Goal: Transaction & Acquisition: Purchase product/service

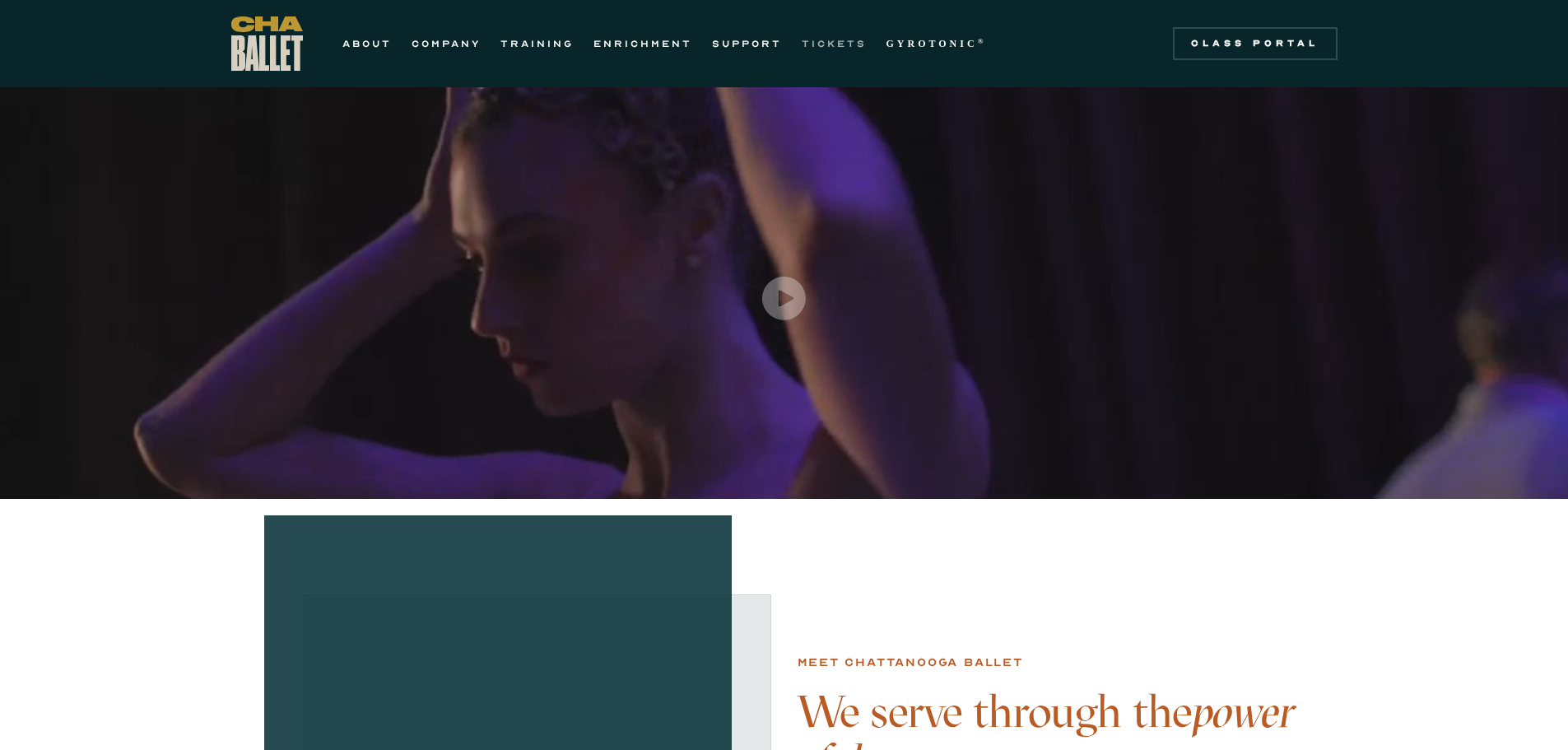
click at [837, 46] on link "TICKETS" at bounding box center [834, 43] width 65 height 19
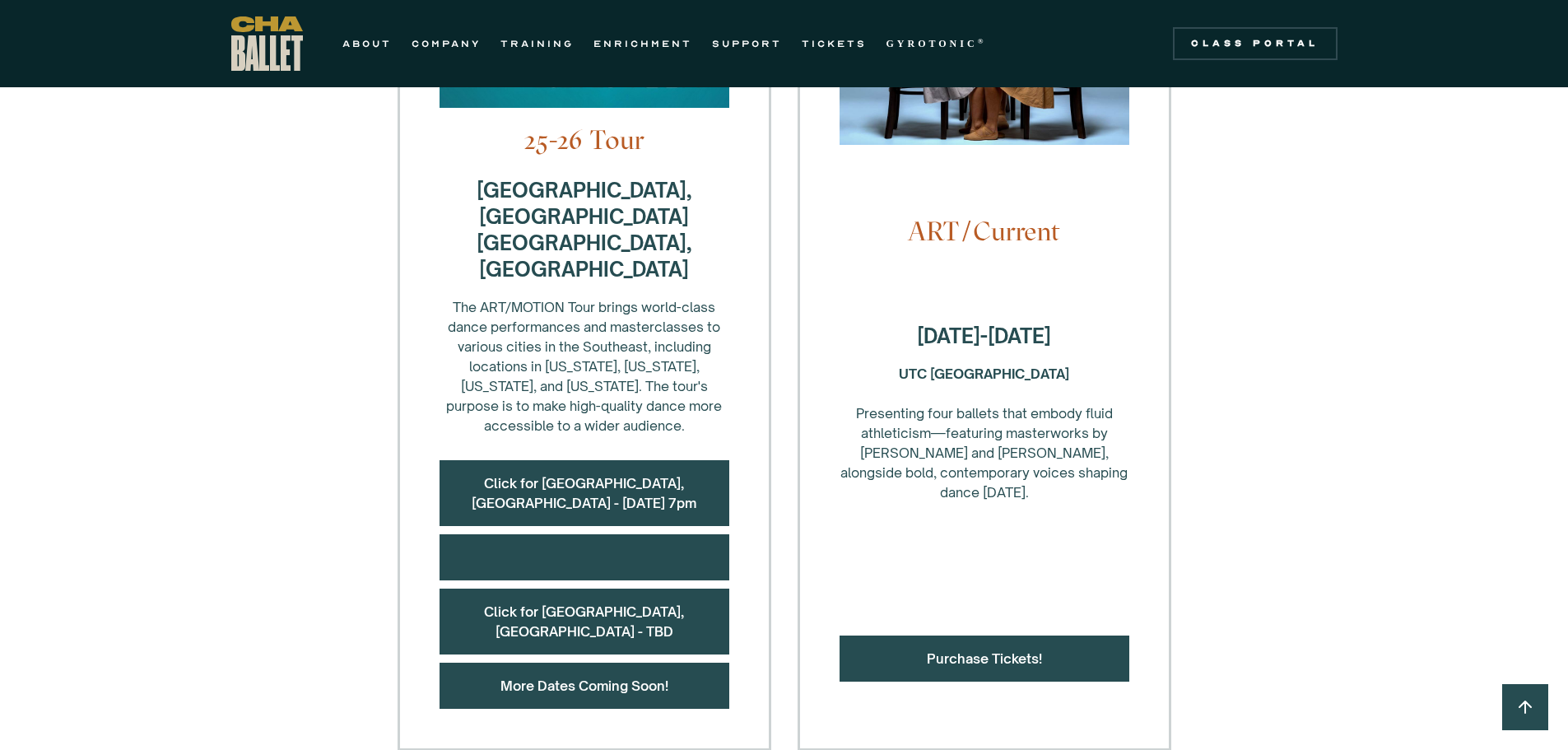
scroll to position [741, 0]
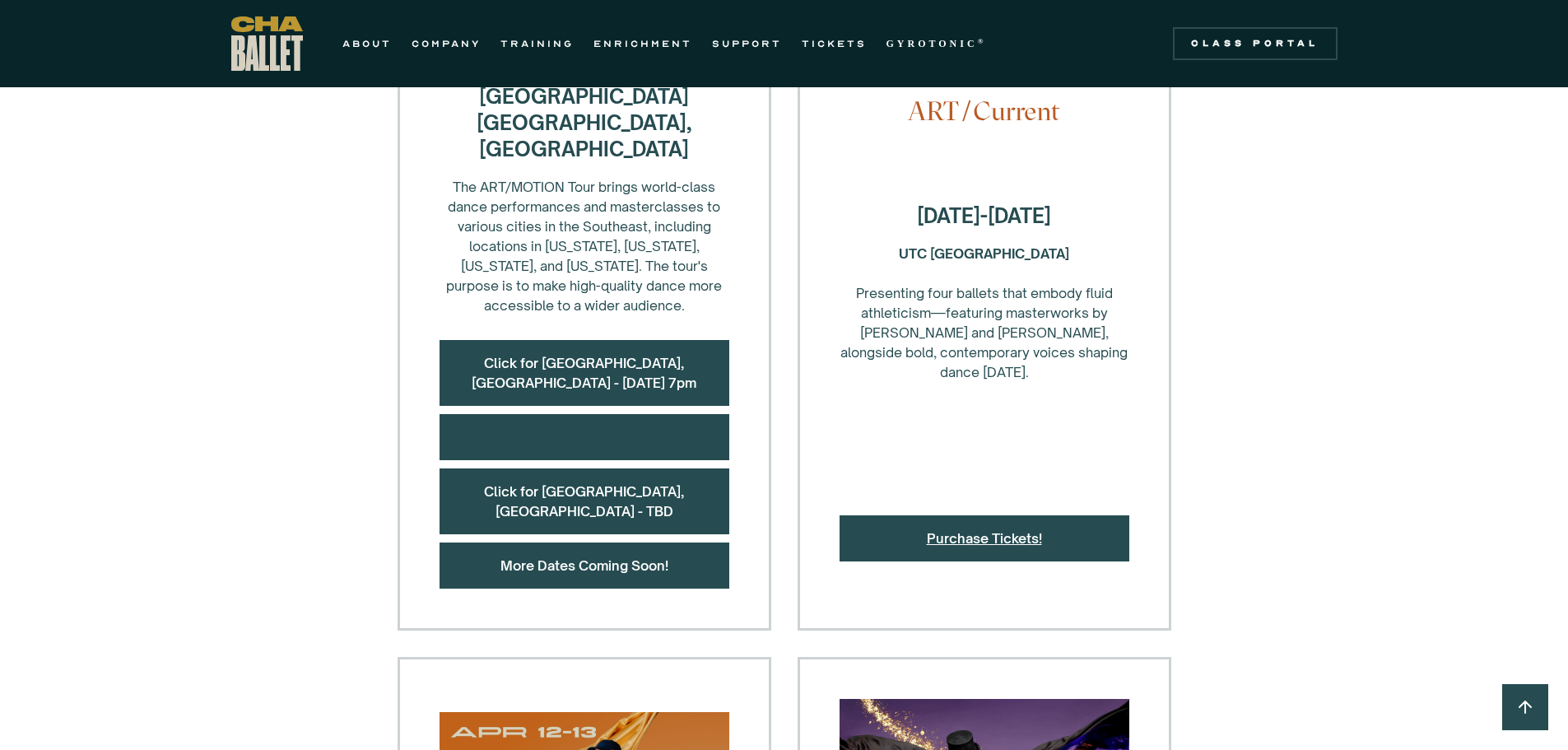
click at [991, 530] on link "Purchase Tickets!" at bounding box center [985, 538] width 115 height 16
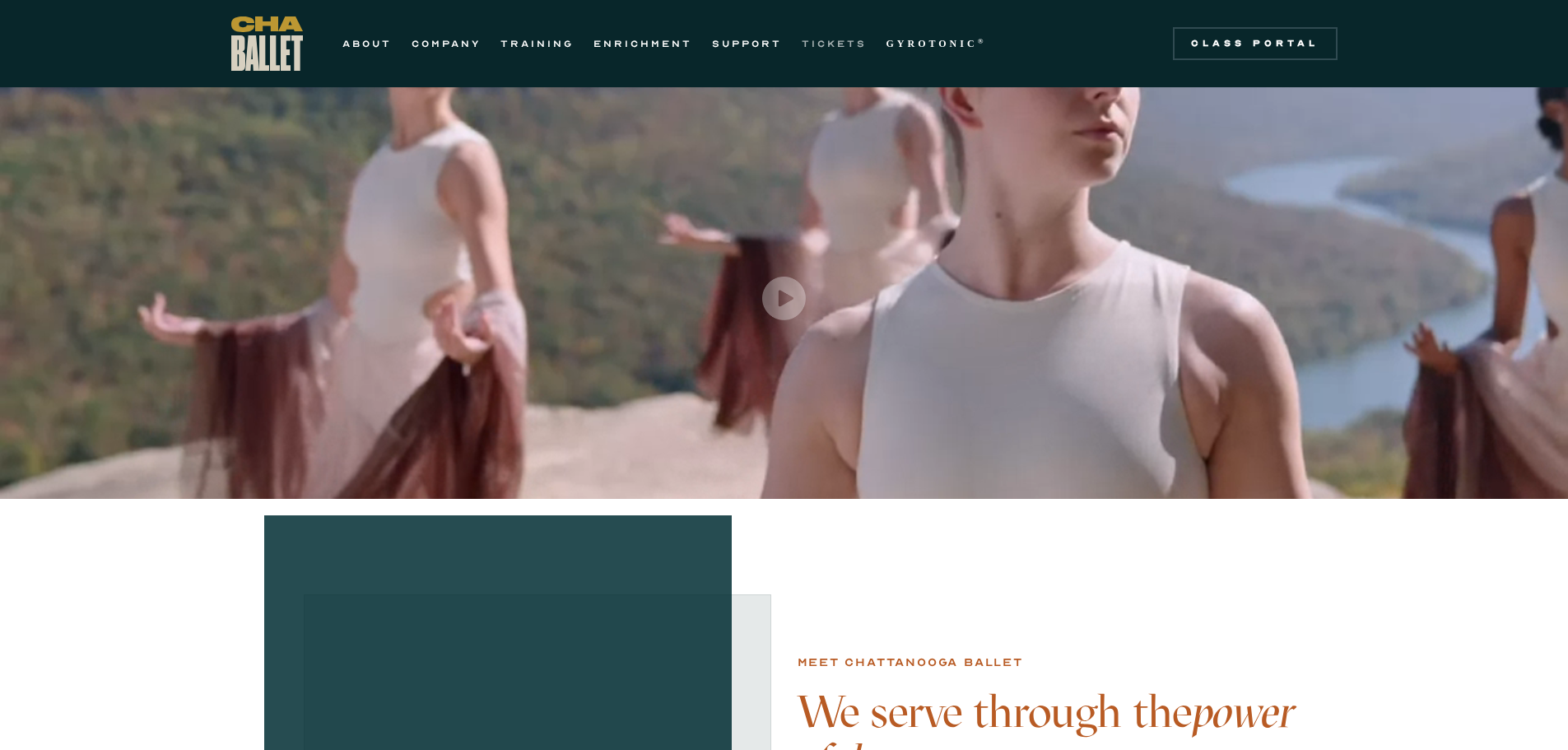
click at [834, 40] on link "TICKETS" at bounding box center [834, 43] width 65 height 19
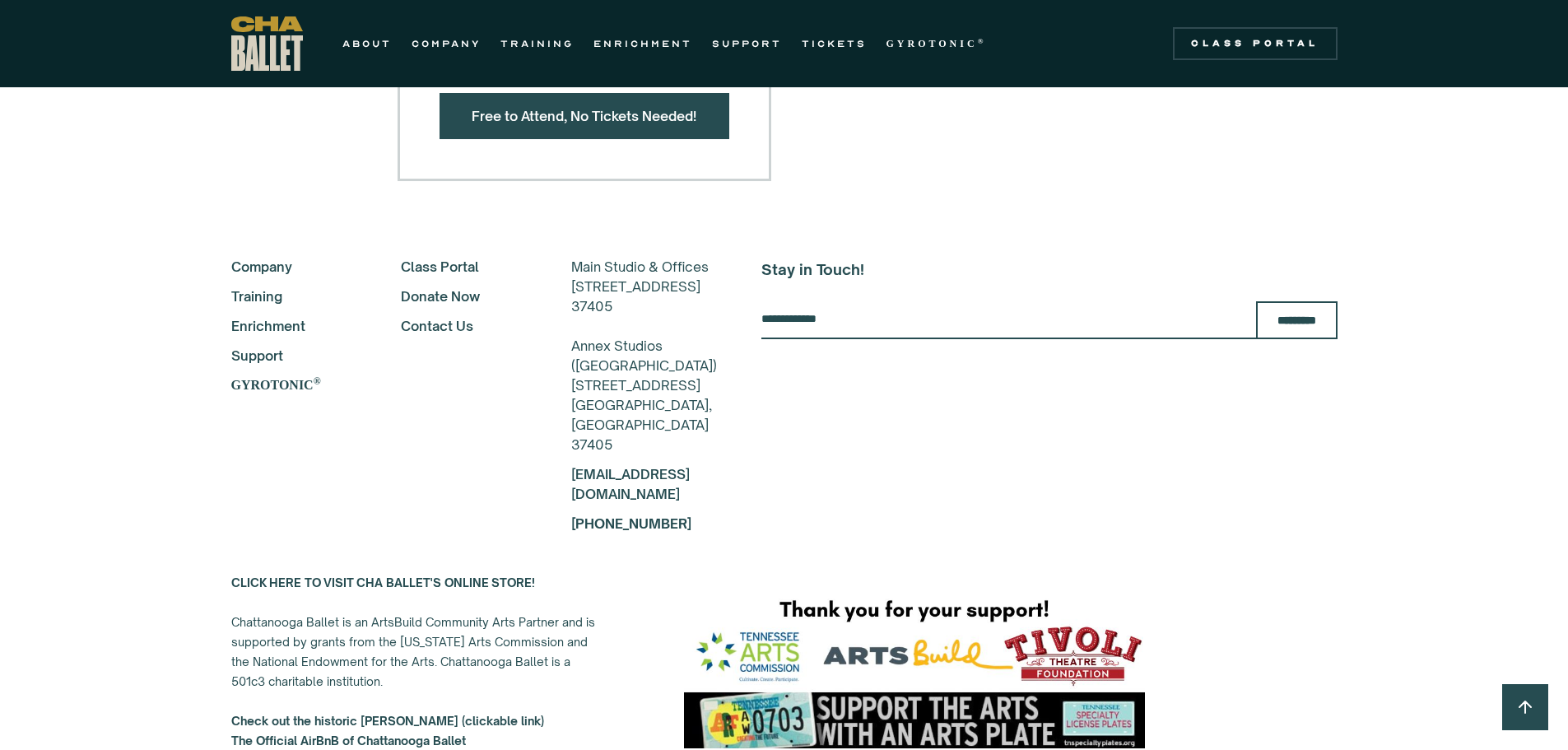
scroll to position [2935, 0]
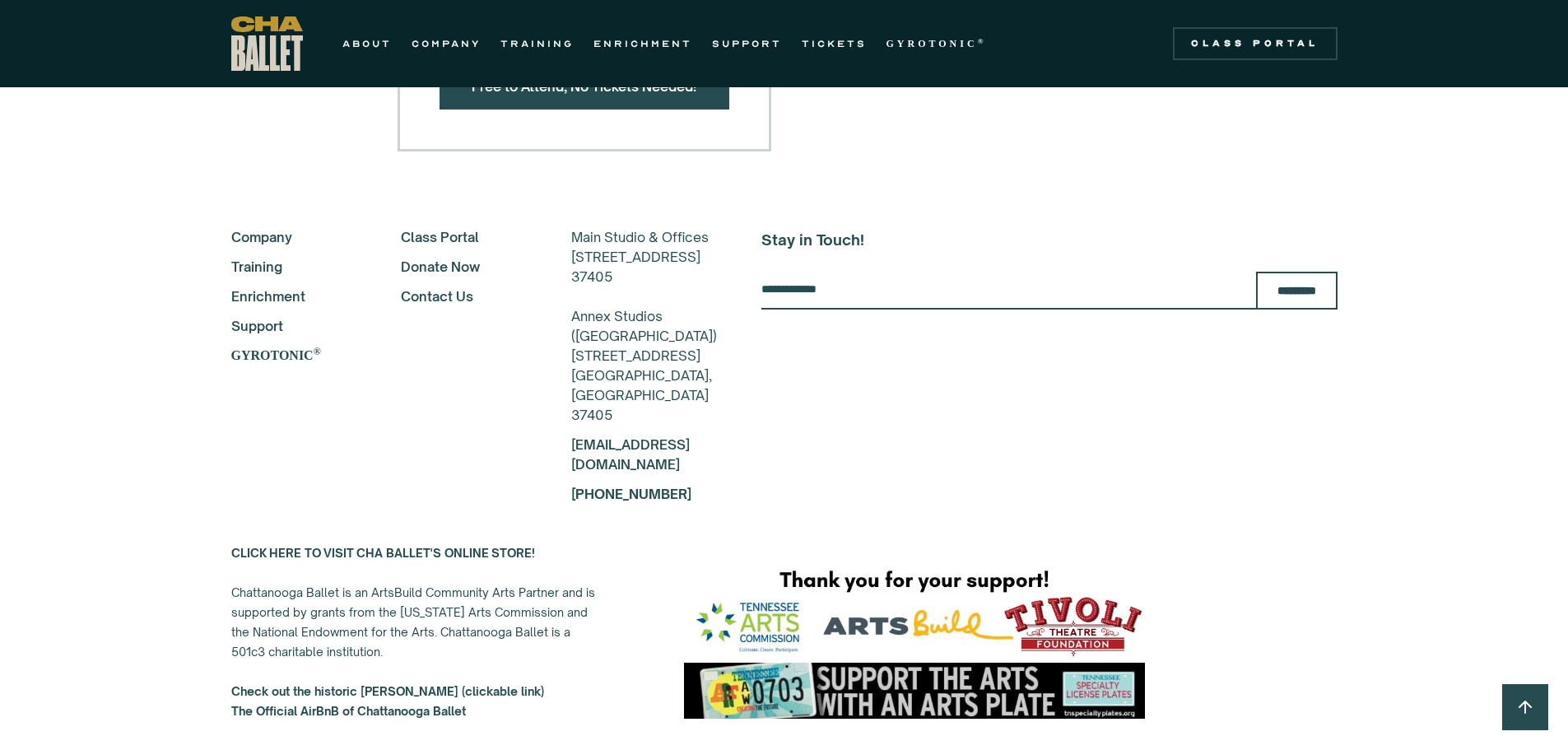
click at [484, 546] on strong "CLICK HERE TO VISIT CHA BALLET'S ONLINE STORE!" at bounding box center [383, 553] width 304 height 14
